Goal: Check status: Check status

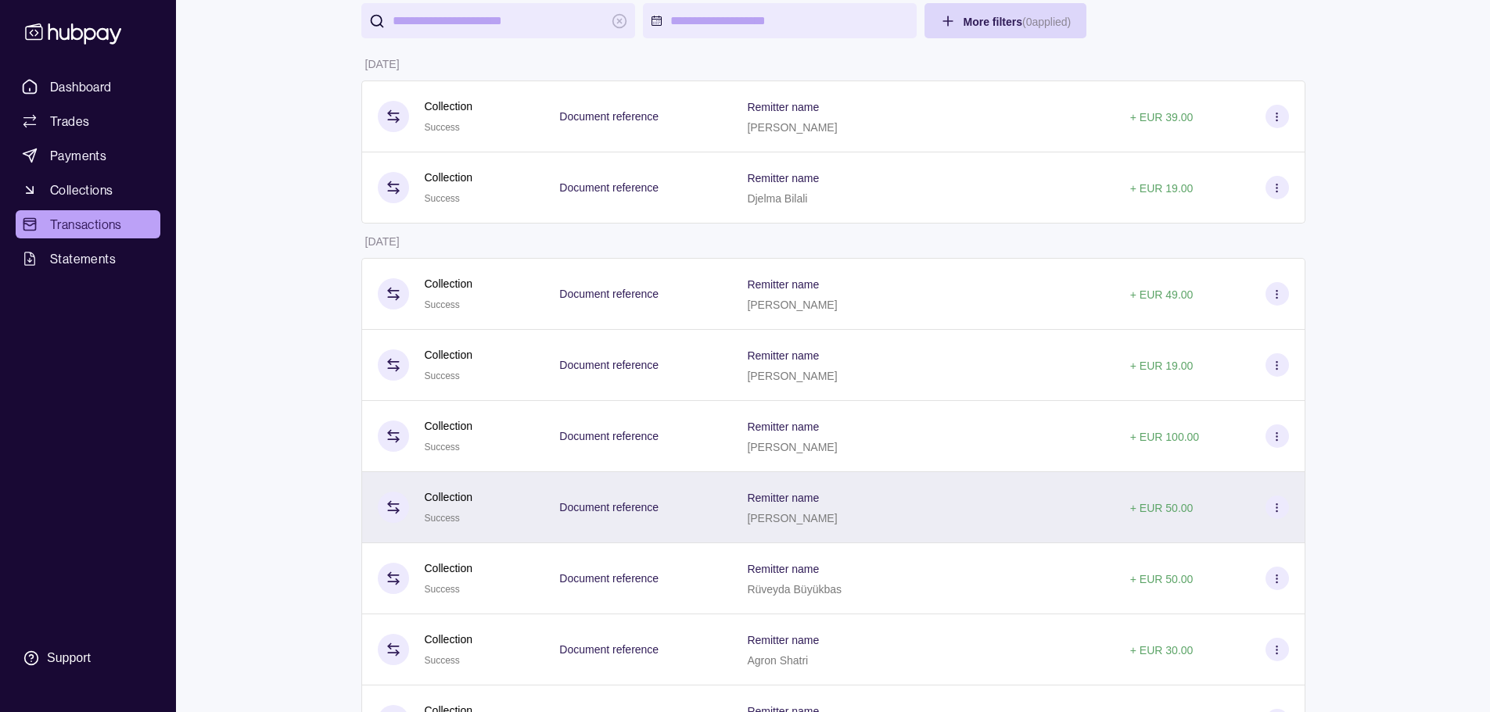
scroll to position [156, 0]
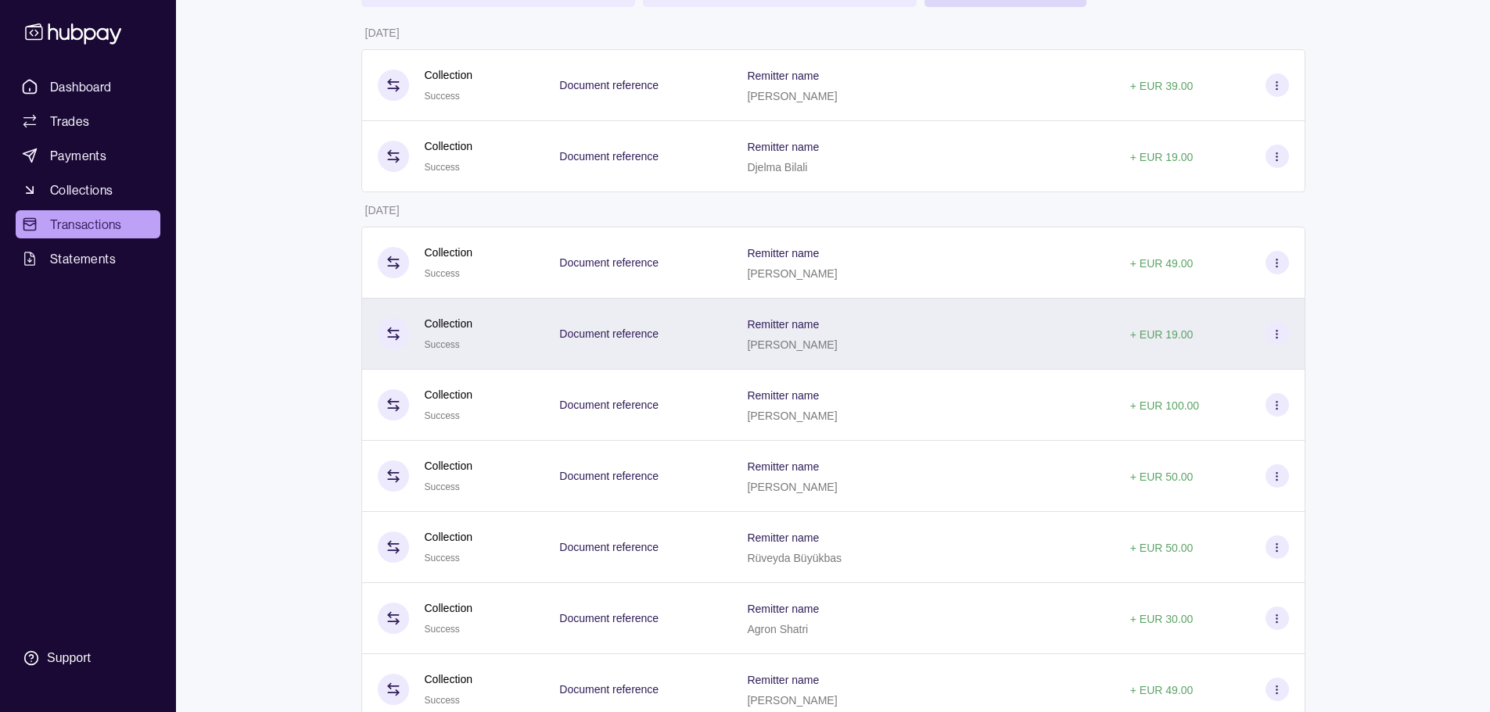
click at [899, 315] on div "Remitter name Alma Bilali" at bounding box center [922, 333] width 351 height 39
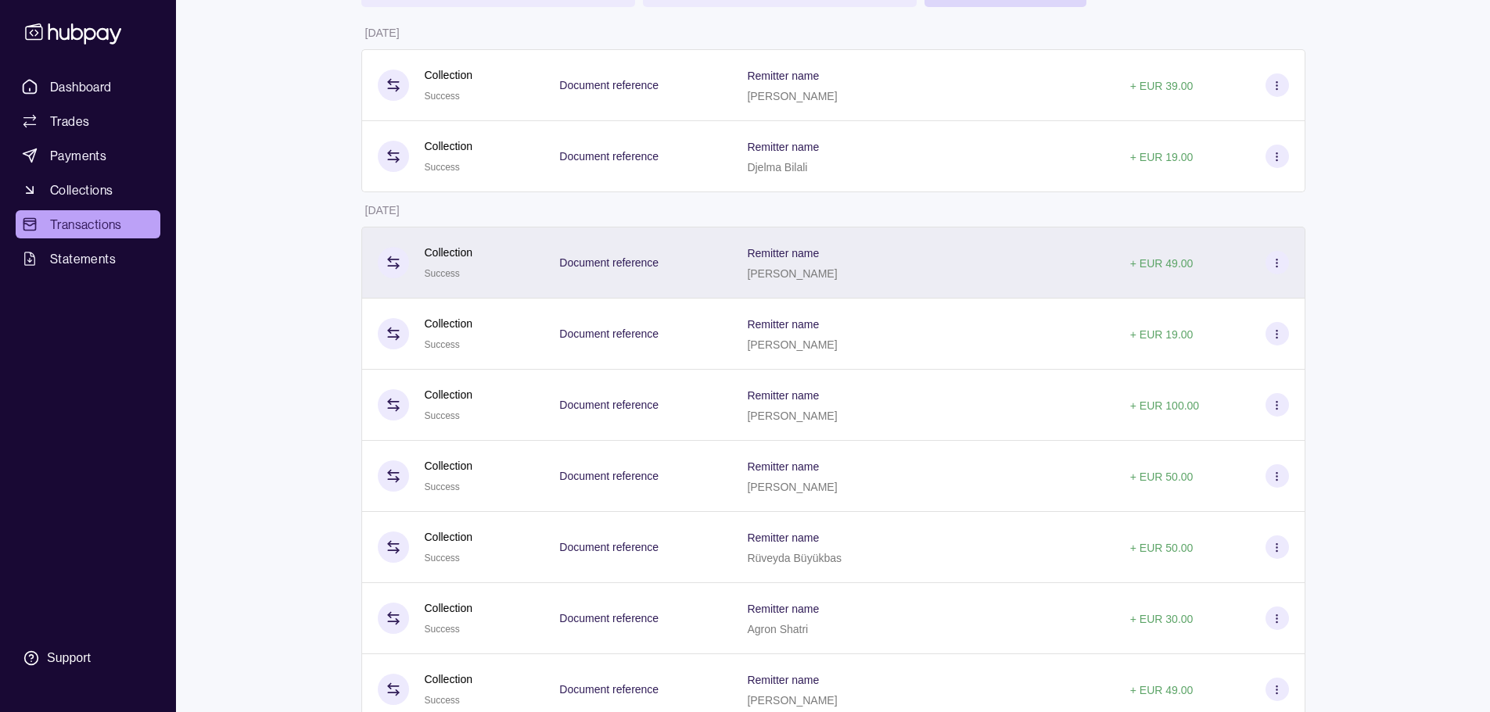
click at [910, 253] on div "Remitter name Ahmad Abdallah" at bounding box center [922, 262] width 351 height 39
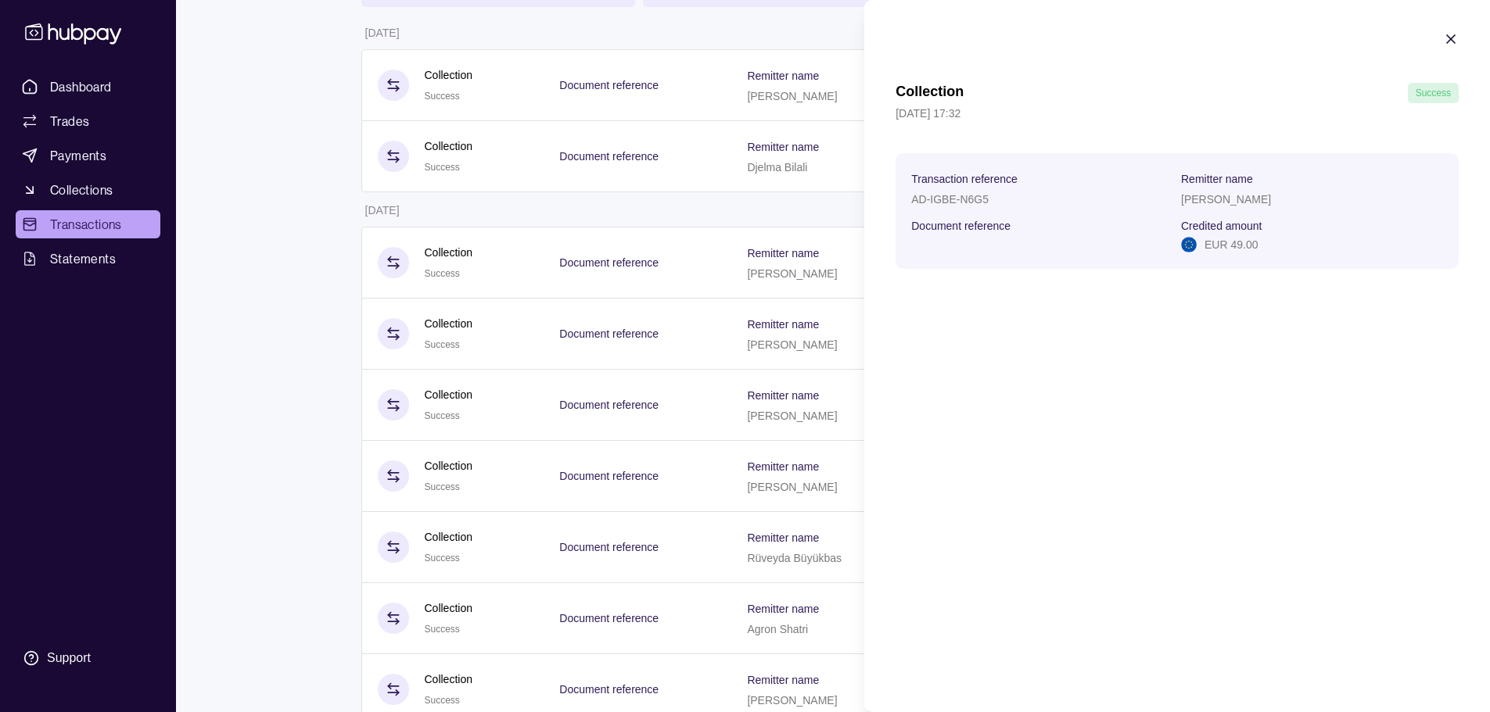
click at [1229, 196] on p "[PERSON_NAME]" at bounding box center [1226, 199] width 90 height 13
copy p "[PERSON_NAME]"
click at [1204, 206] on div "[PERSON_NAME]" at bounding box center [1312, 198] width 262 height 19
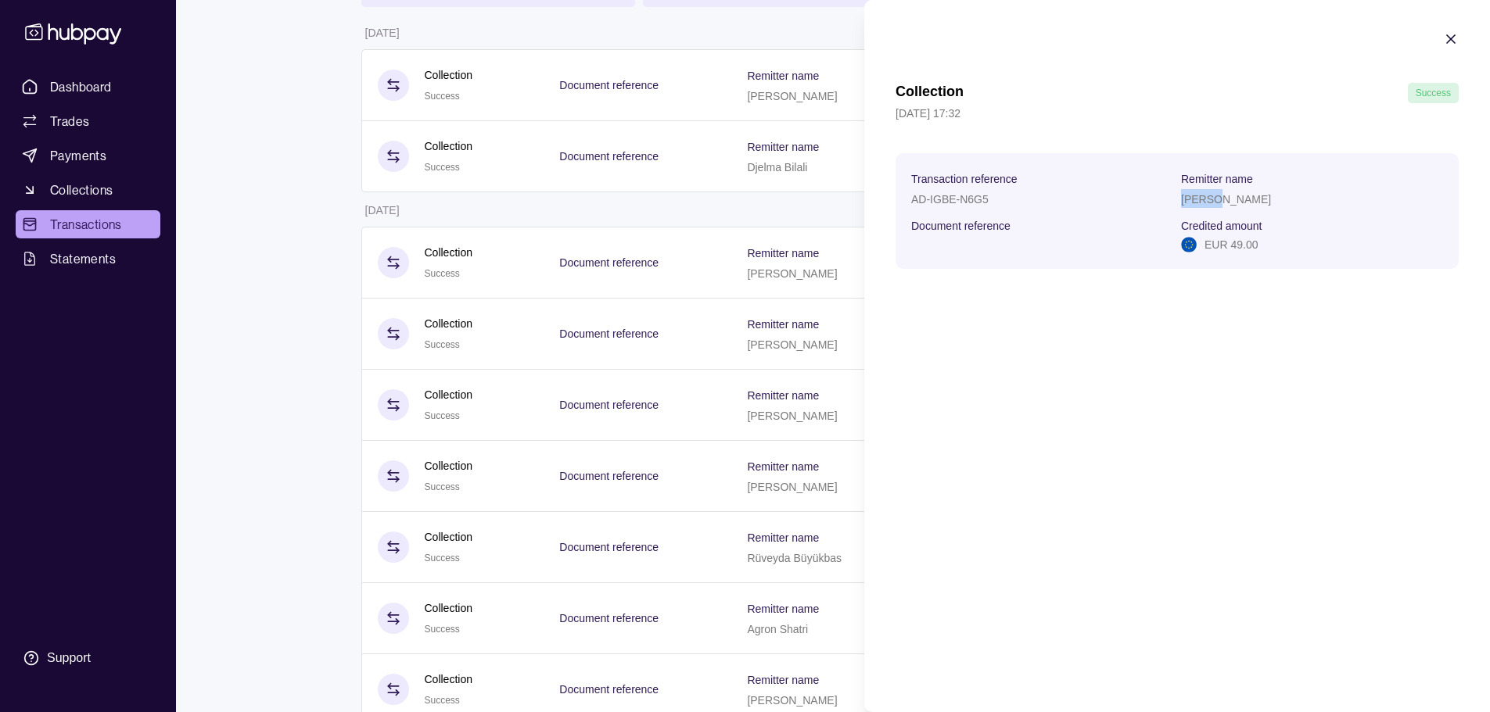
click at [1204, 205] on p "[PERSON_NAME]" at bounding box center [1226, 199] width 90 height 13
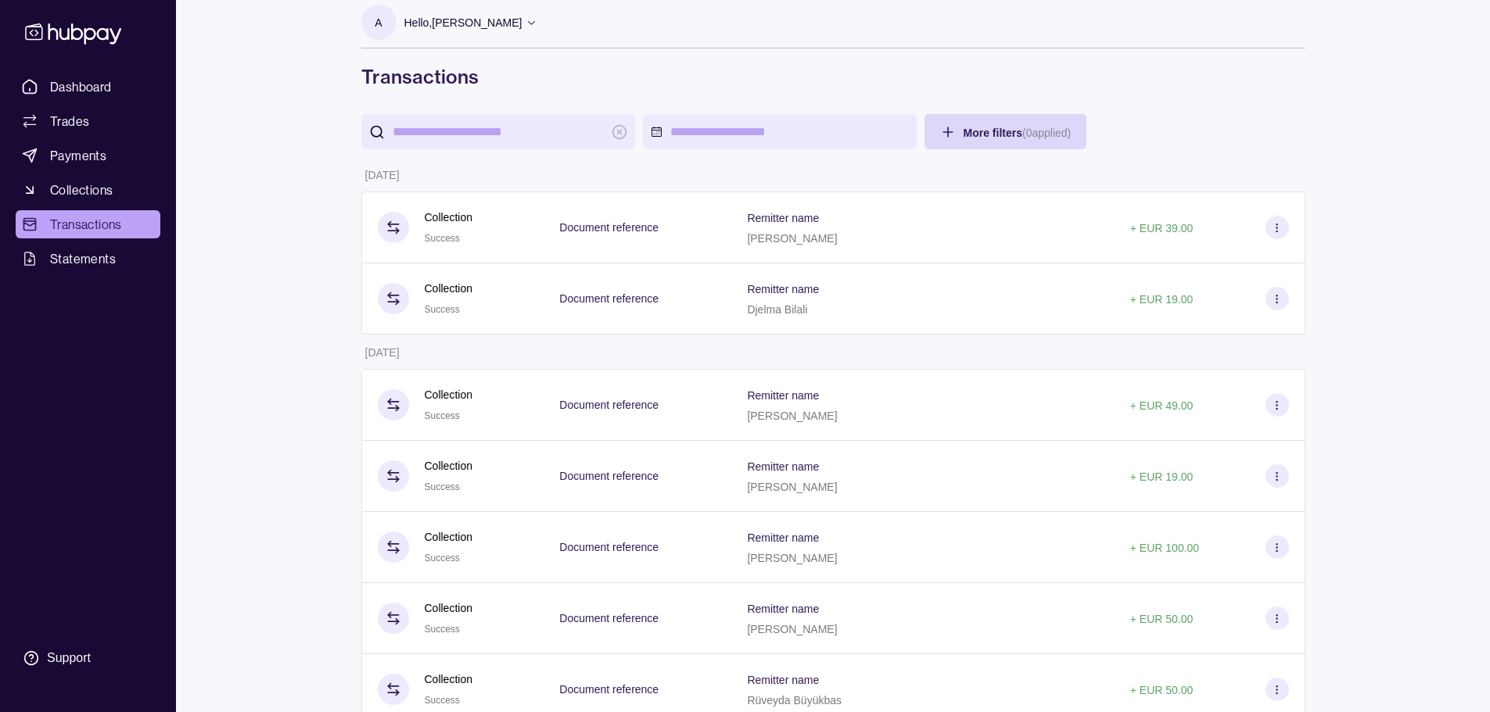
scroll to position [0, 0]
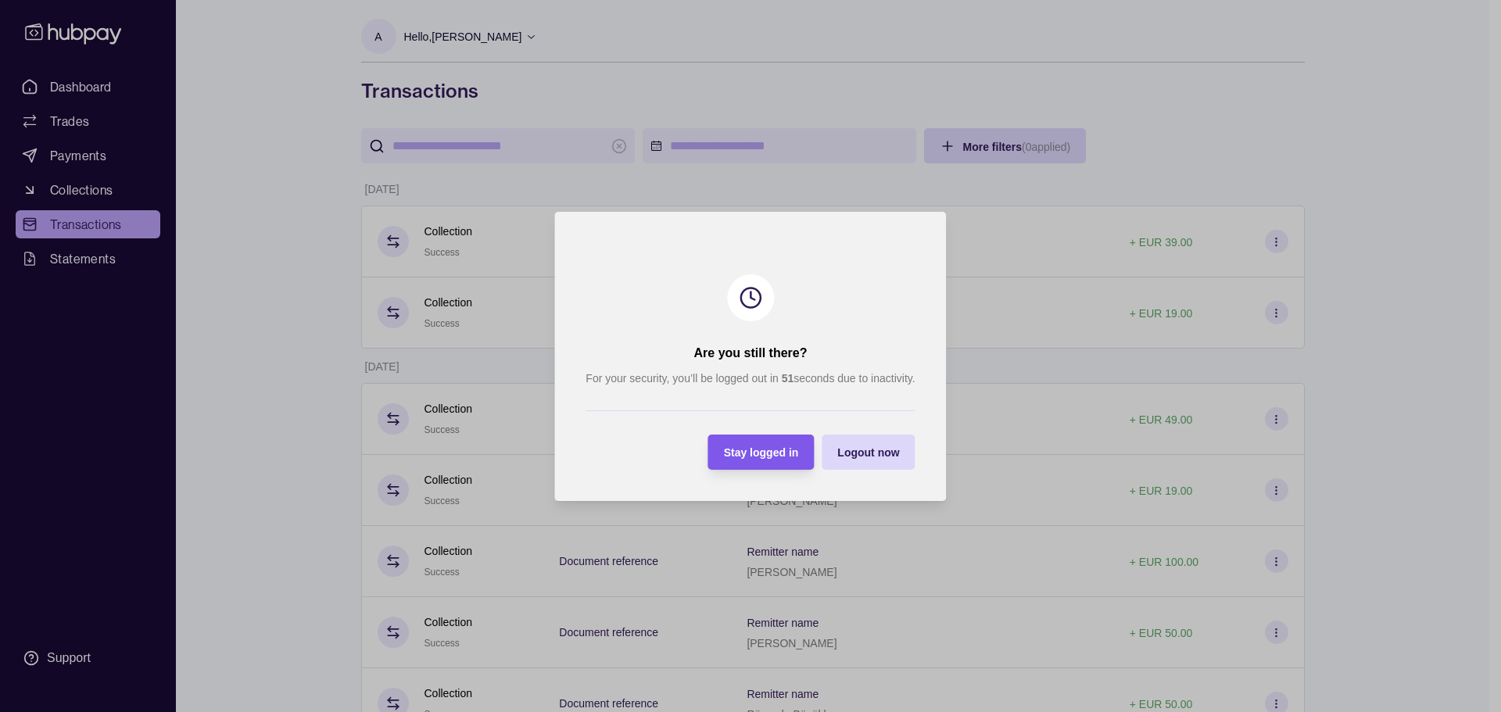
click at [795, 447] on span "Stay logged in" at bounding box center [761, 453] width 75 height 13
